Goal: Navigation & Orientation: Find specific page/section

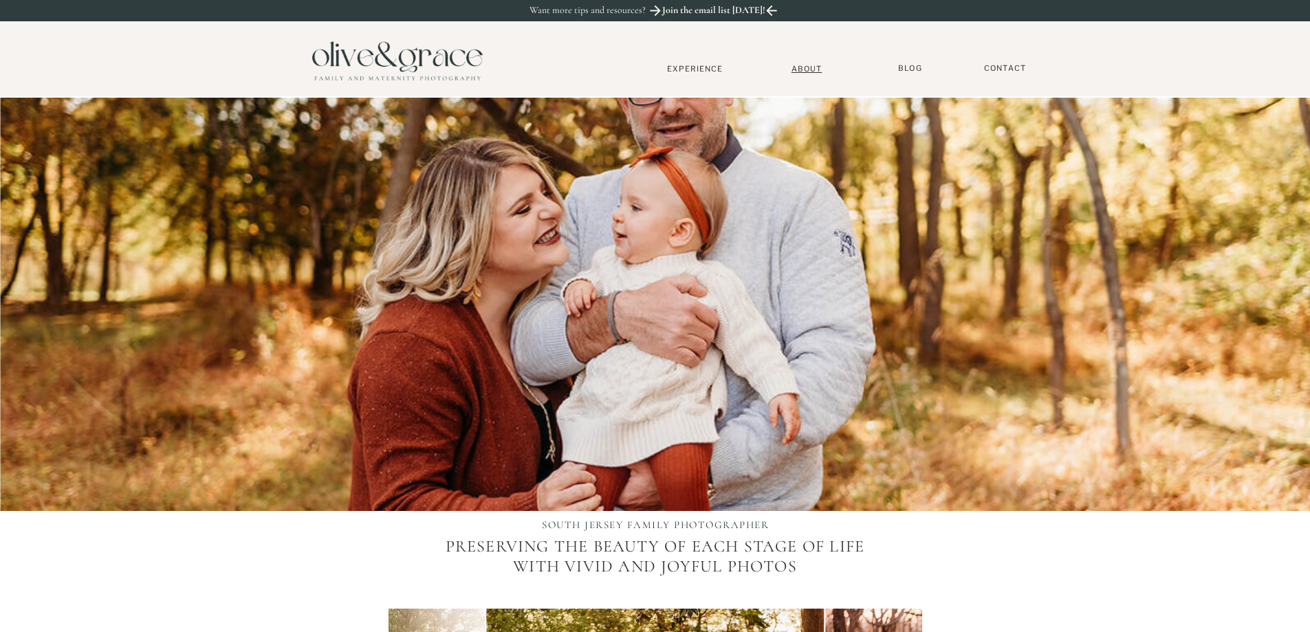
click at [806, 69] on nav "About" at bounding box center [807, 68] width 42 height 9
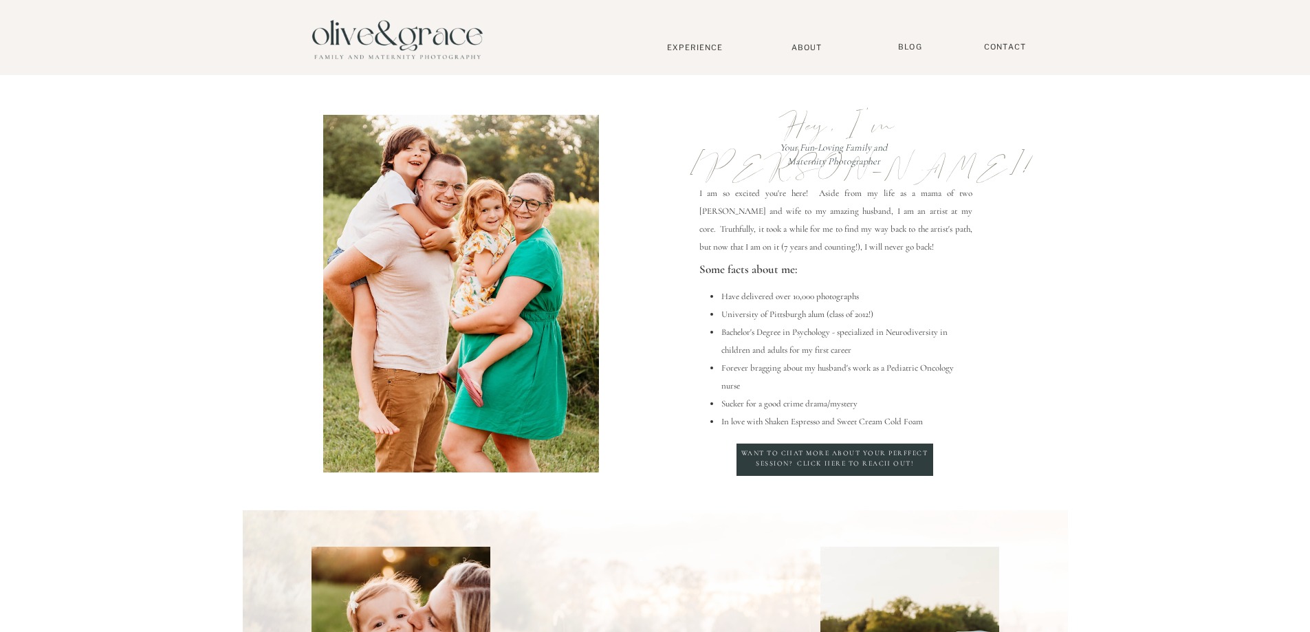
click at [688, 47] on nav "Experience" at bounding box center [695, 48] width 91 height 10
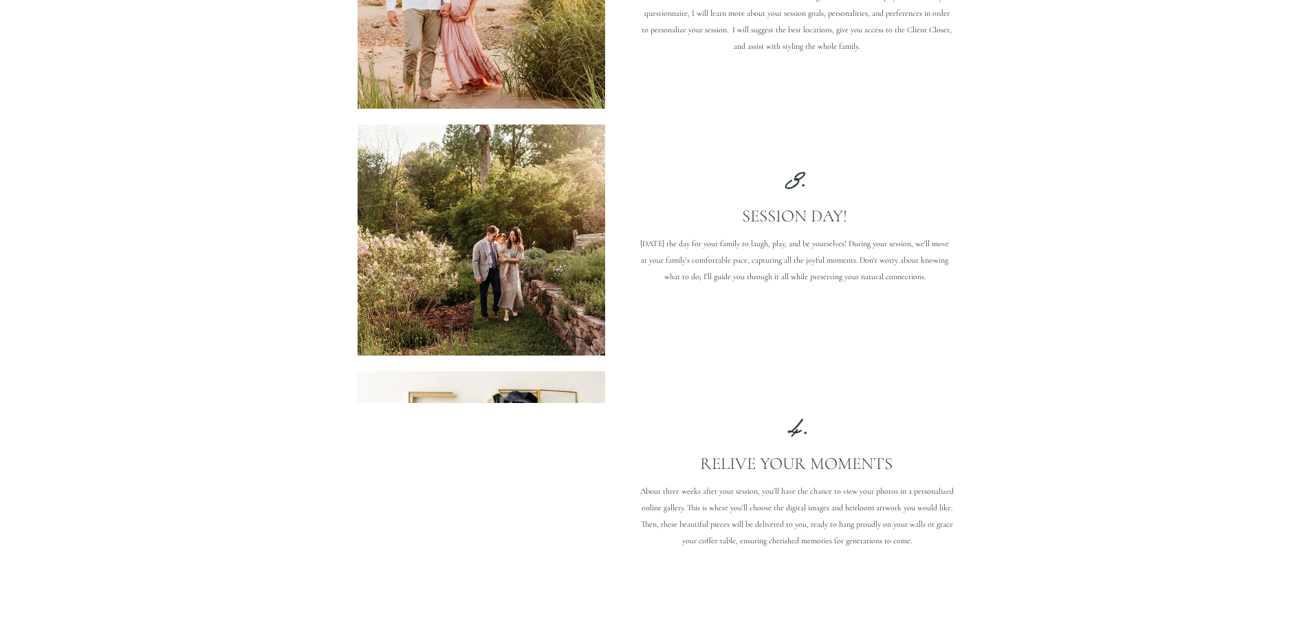
scroll to position [1512, 0]
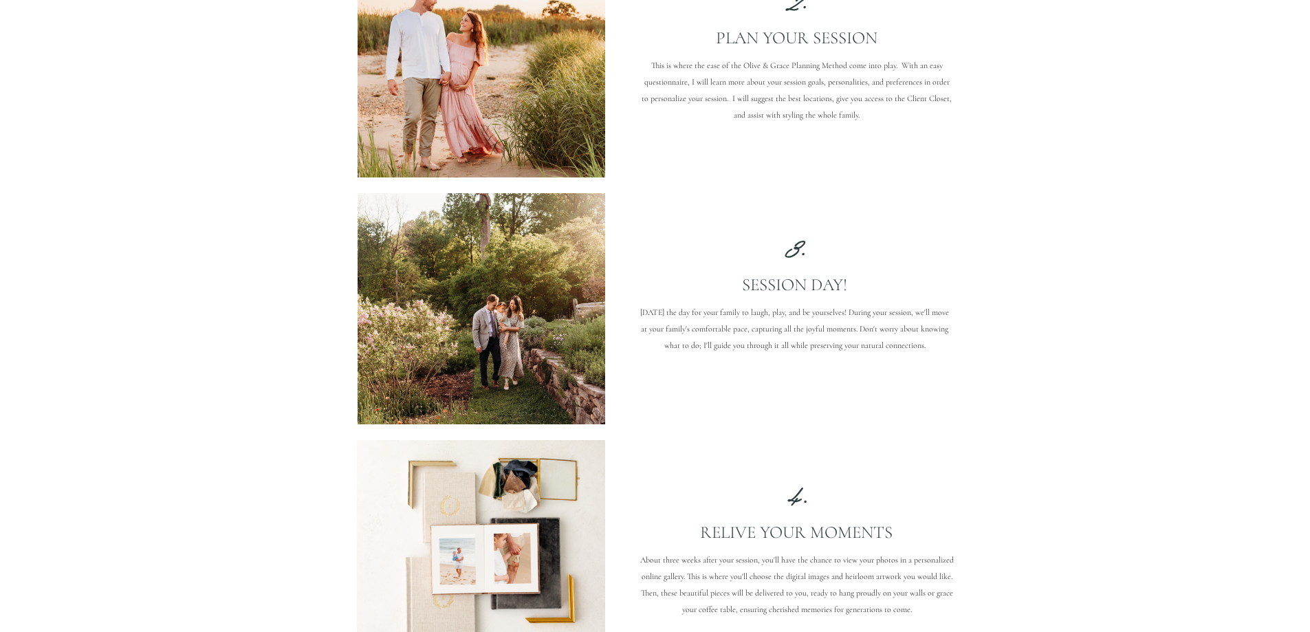
click at [501, 351] on div at bounding box center [480, 308] width 247 height 231
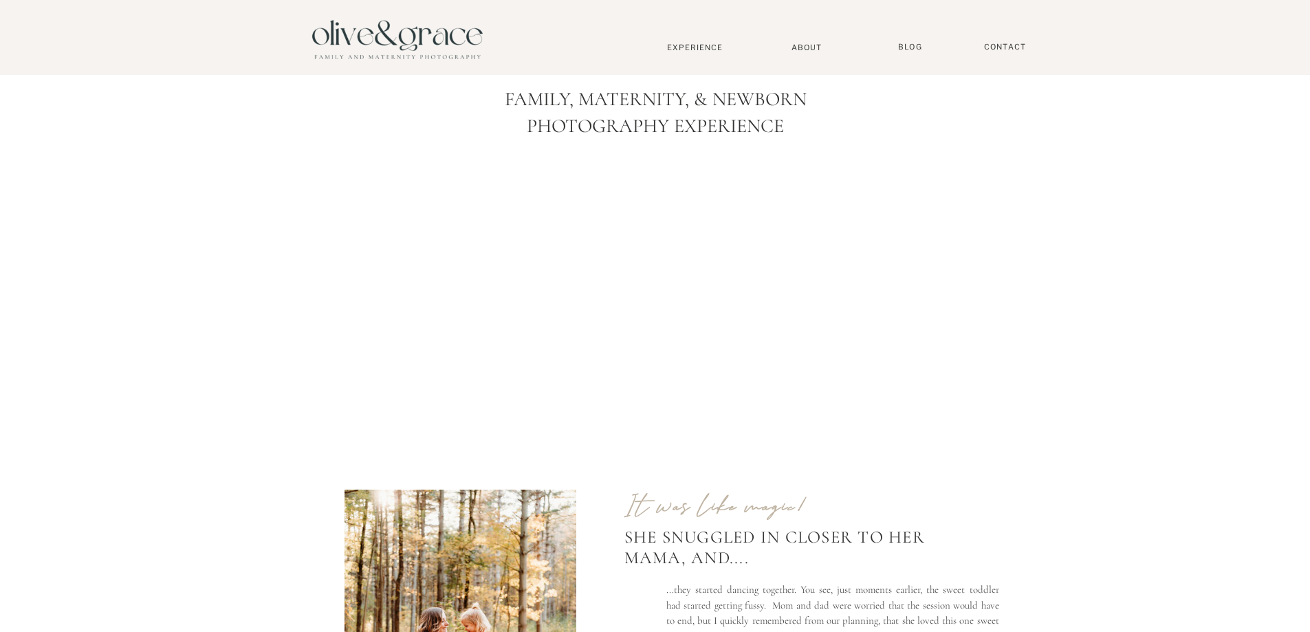
scroll to position [344, 0]
